Goal: Transaction & Acquisition: Purchase product/service

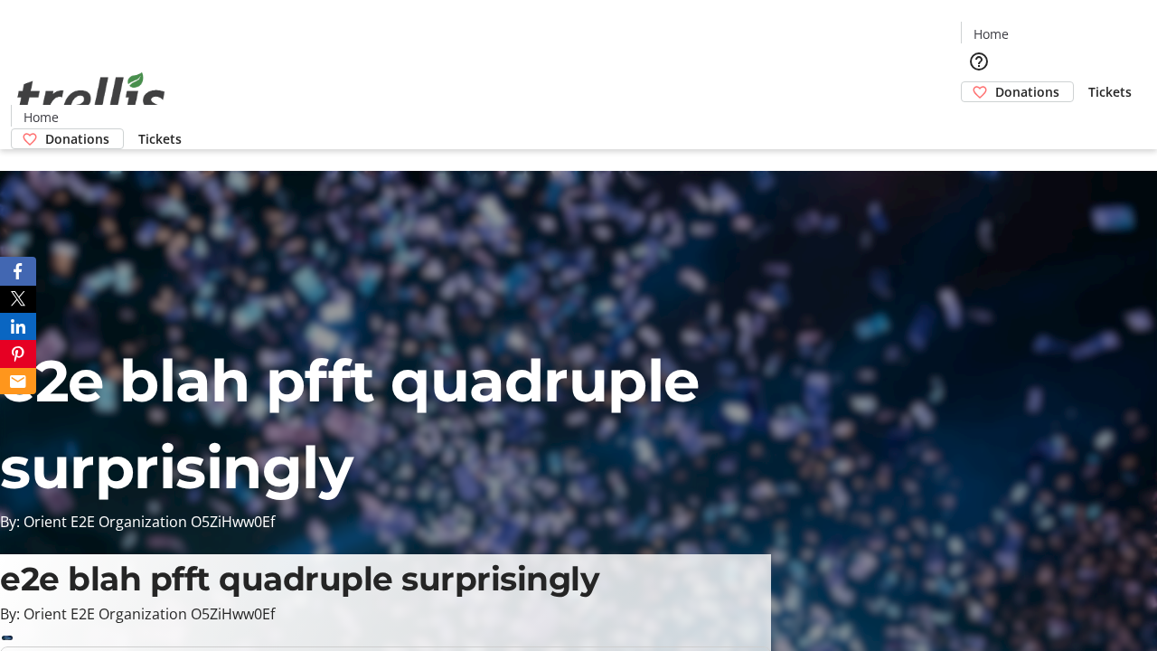
click at [995, 82] on span "Donations" at bounding box center [1027, 91] width 64 height 19
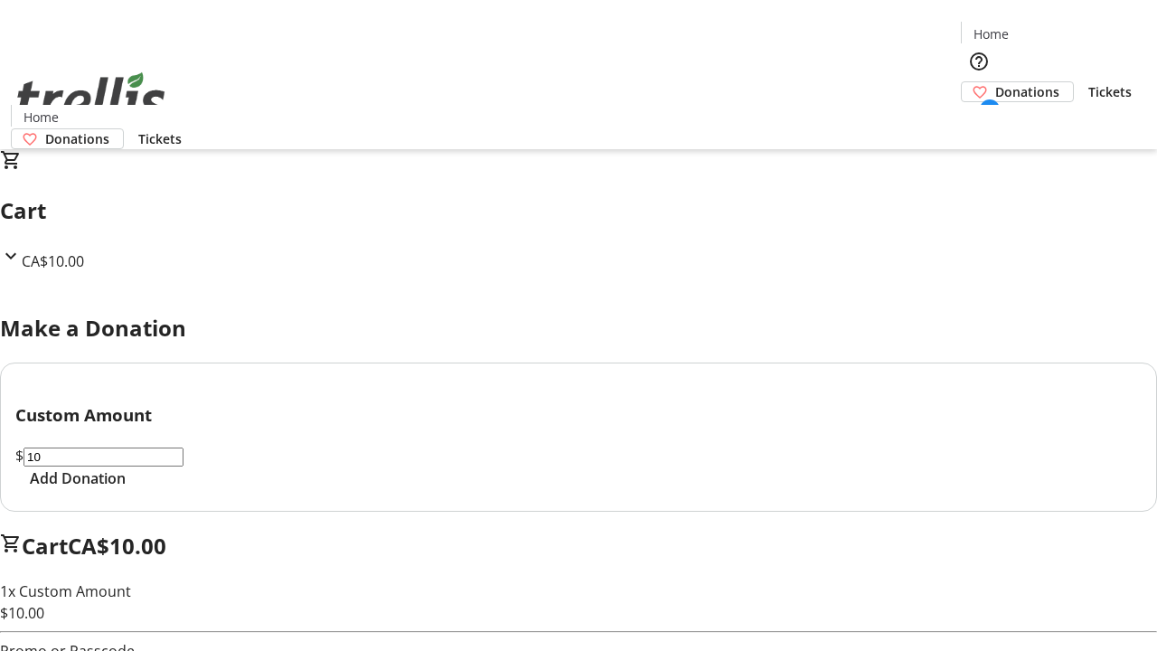
select select "CA"
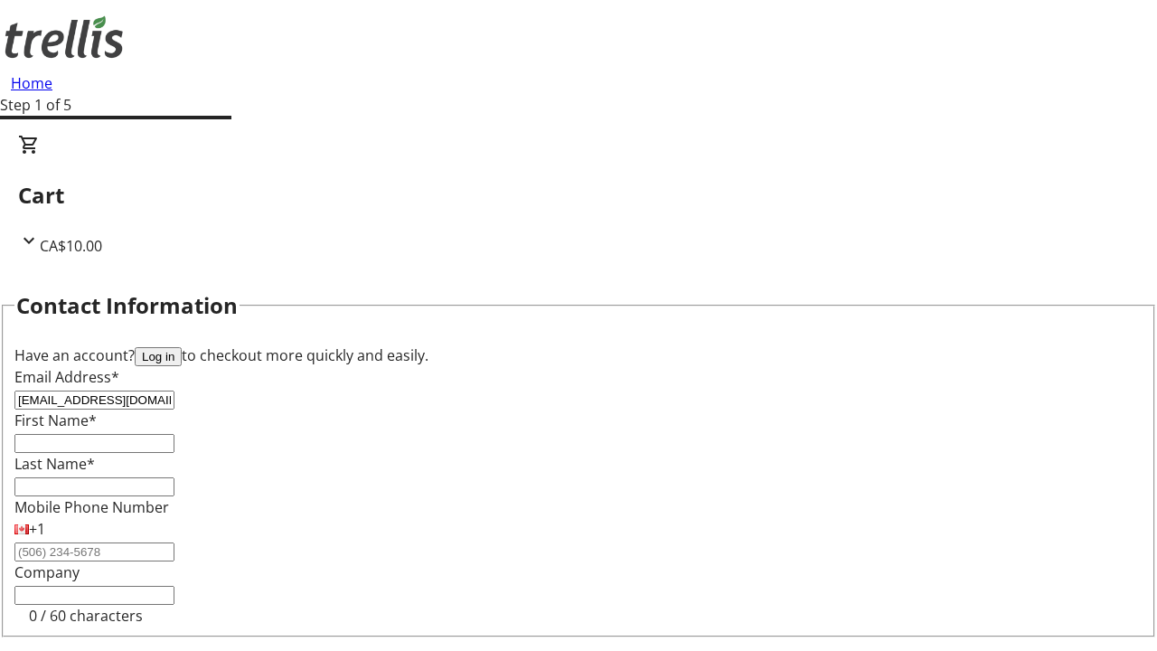
type input "[EMAIL_ADDRESS][DOMAIN_NAME]"
type input "Ford"
type input "Grant"
type input "[STREET_ADDRESS][PERSON_NAME]"
type input "Kelowna"
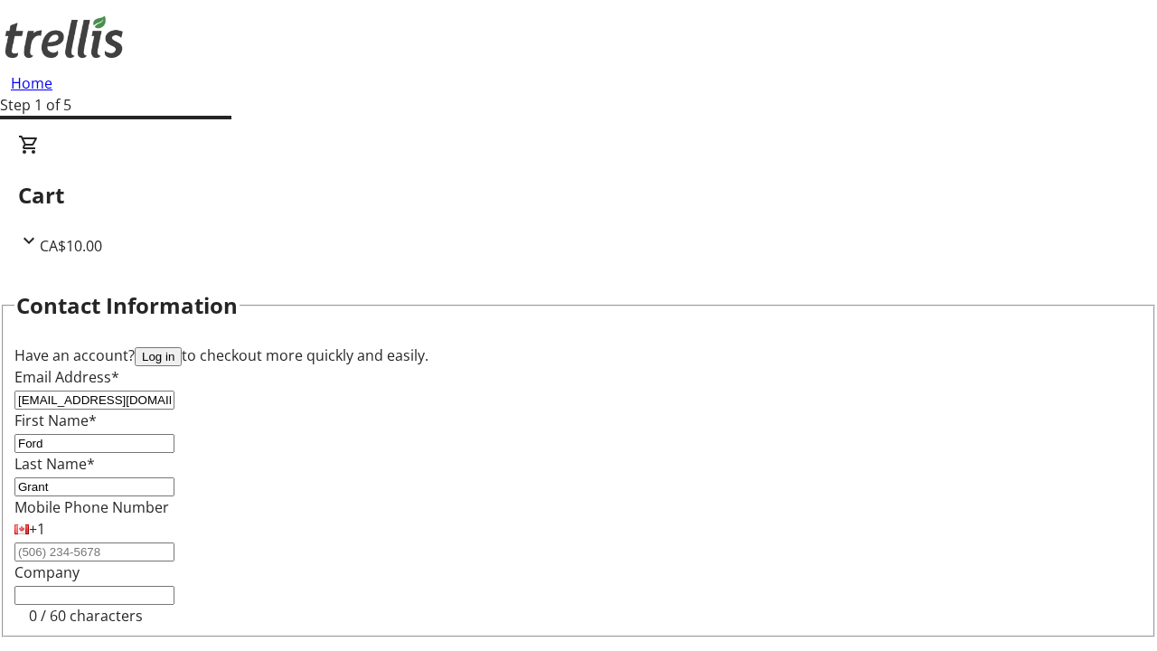
select select "BC"
type input "Kelowna"
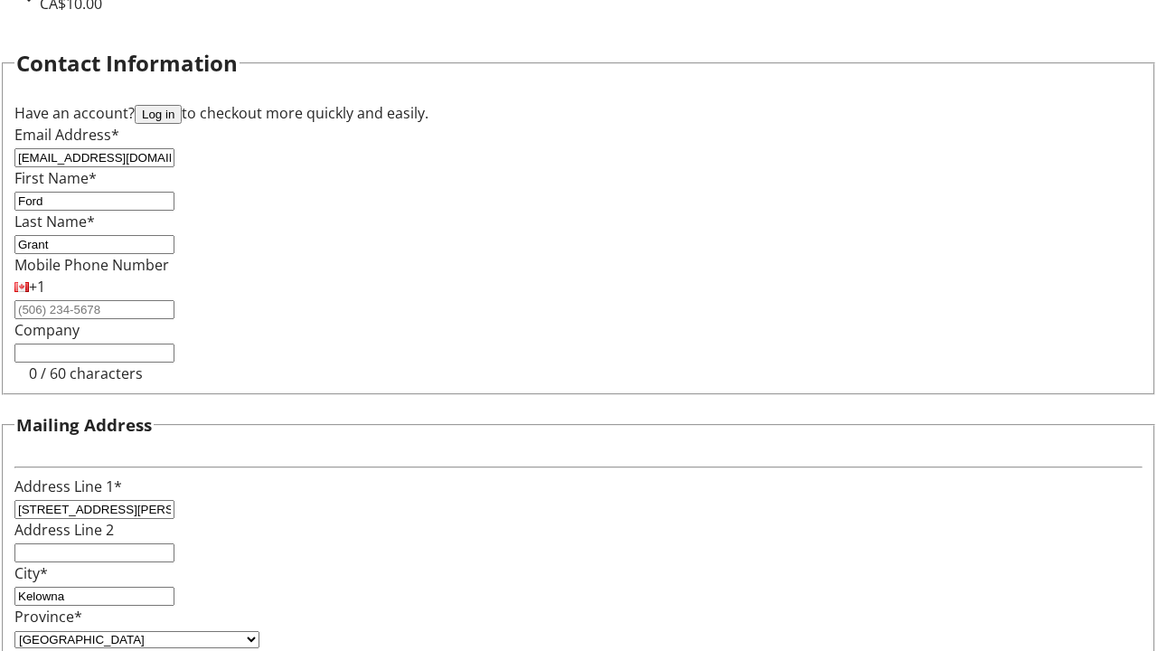
type input "V1Y 0C2"
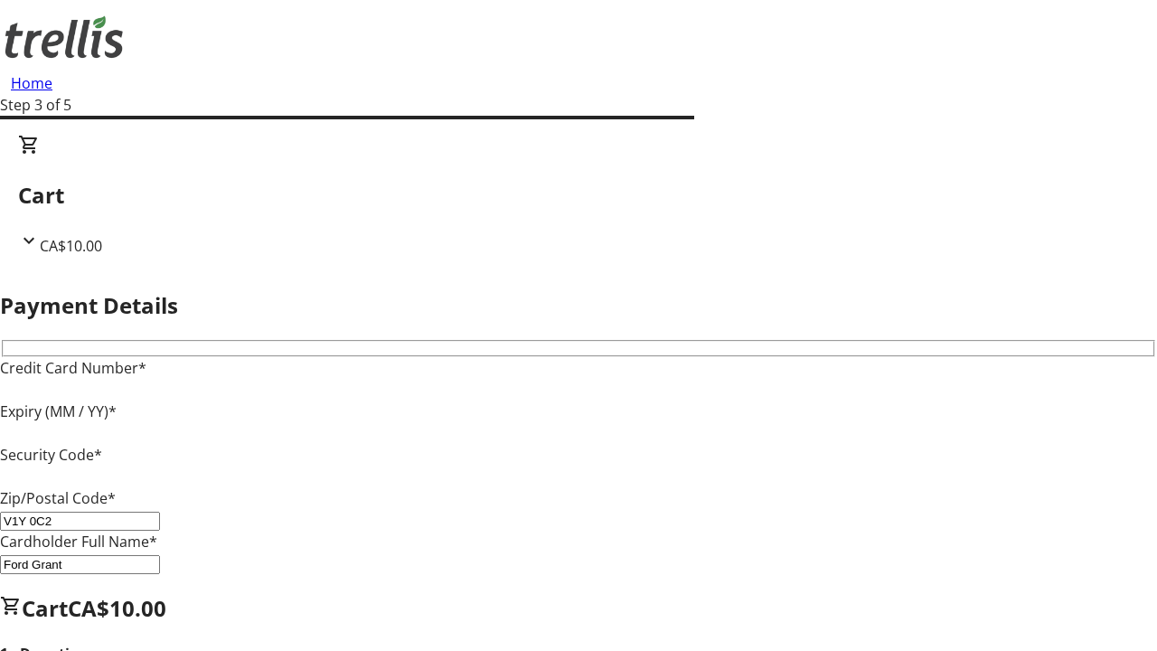
type input "V1Y 0C2"
